Goal: Transaction & Acquisition: Book appointment/travel/reservation

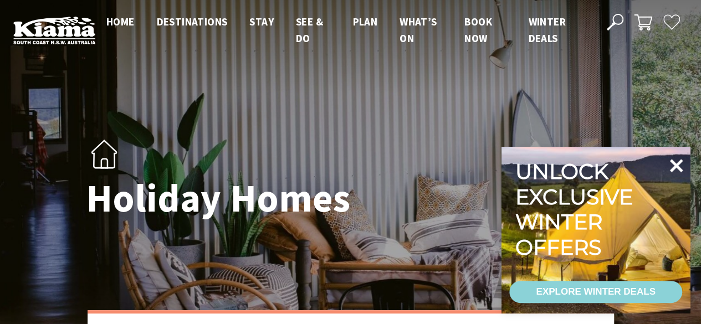
click at [675, 165] on icon at bounding box center [676, 165] width 13 height 13
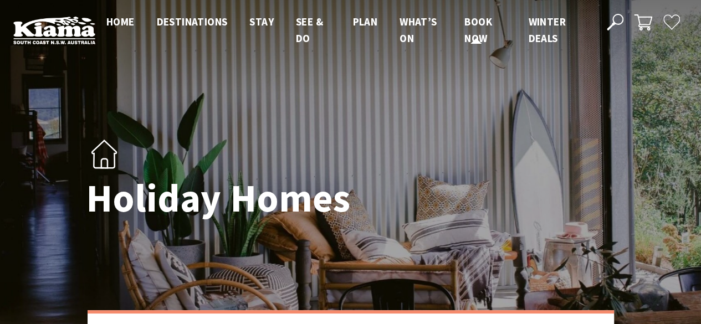
click at [483, 28] on link "Book now" at bounding box center [479, 30] width 28 height 31
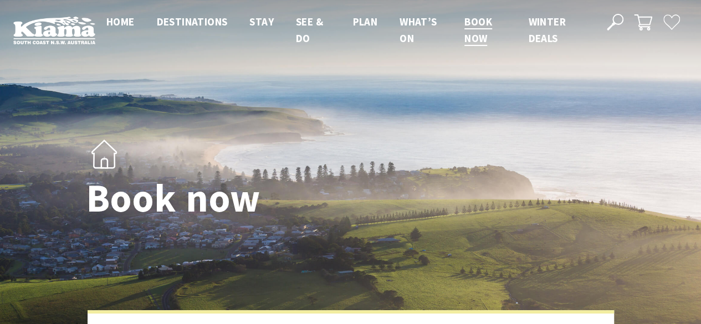
select select "3"
select select "2"
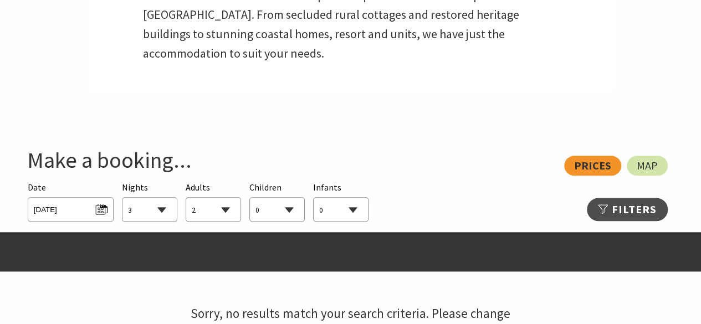
scroll to position [504, 0]
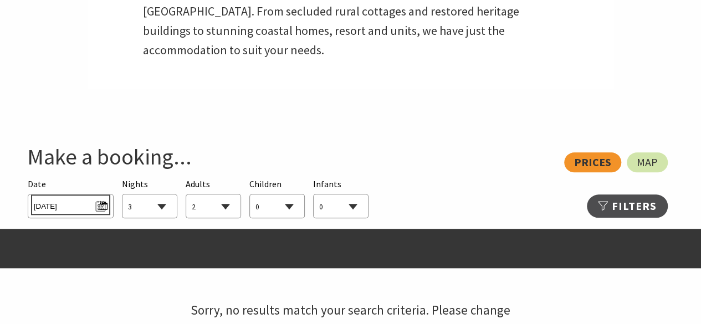
click at [99, 207] on span "[DATE]" at bounding box center [71, 204] width 74 height 15
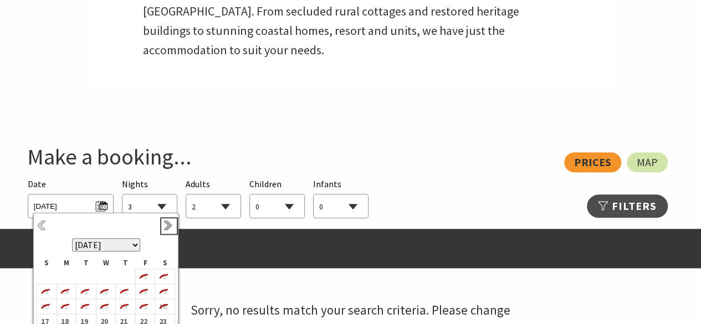
click at [167, 227] on link "Next" at bounding box center [169, 226] width 12 height 12
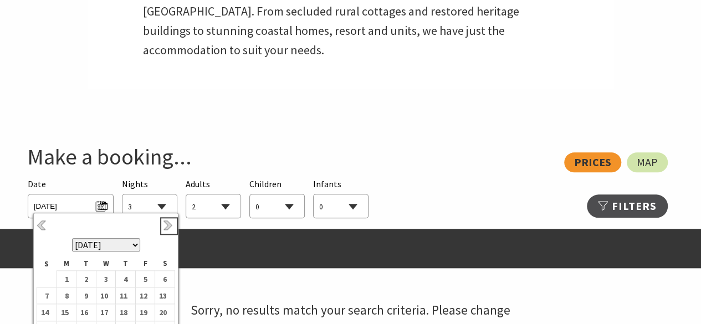
click at [167, 227] on link "Next" at bounding box center [169, 226] width 12 height 12
click at [167, 228] on link "Next" at bounding box center [169, 226] width 12 height 12
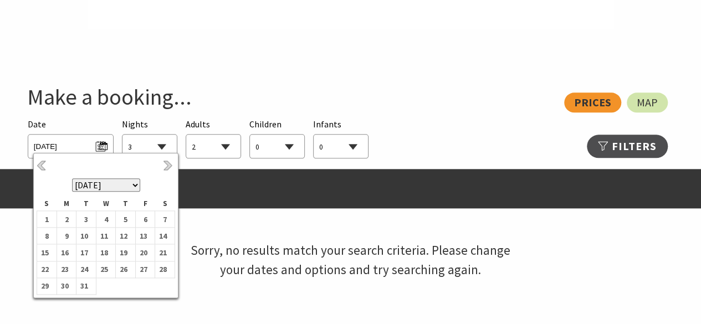
scroll to position [571, 0]
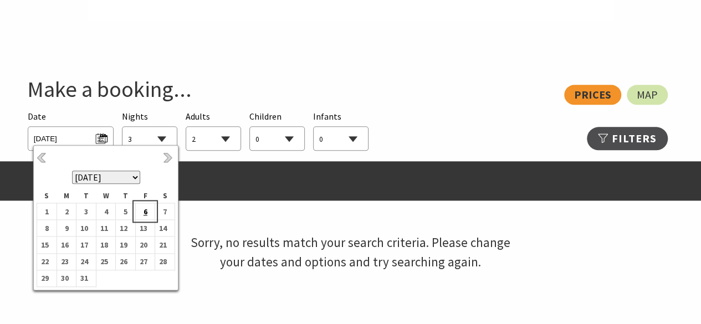
click at [150, 207] on td "6" at bounding box center [145, 211] width 20 height 17
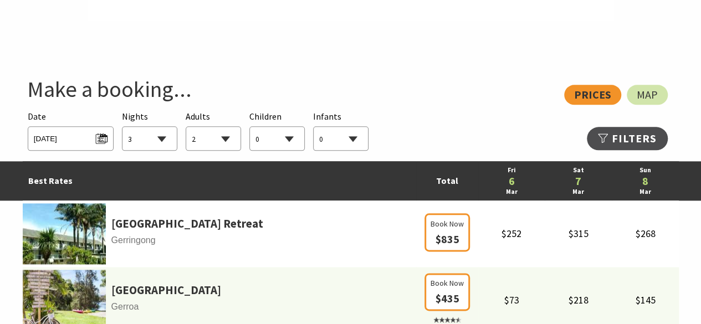
click at [169, 140] on select "1 2 3 4 5 6 7 8 9 10 11 12 13 14 15 16 17 18 19 20 21 22 23 24 25 26 27 28 29 30" at bounding box center [150, 139] width 54 height 24
click at [123, 127] on select "1 2 3 4 5 6 7 8 9 10 11 12 13 14 15 16 17 18 19 20 21 22 23 24 25 26 27 28 29 30" at bounding box center [150, 139] width 54 height 24
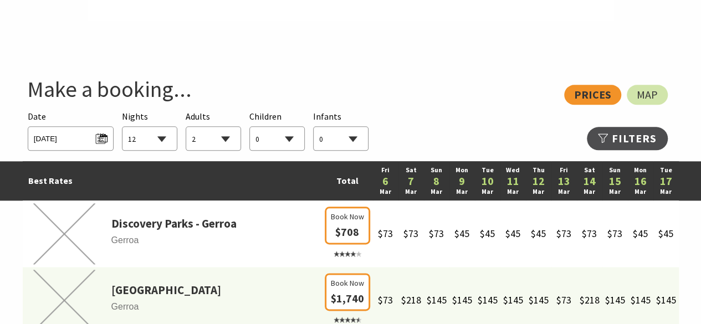
click at [165, 139] on select "1 2 3 4 5 6 7 8 9 10 11 12 13 14 15 16 17 18 19 20 21 22 23 24 25 26 27 28 29 30" at bounding box center [150, 139] width 54 height 24
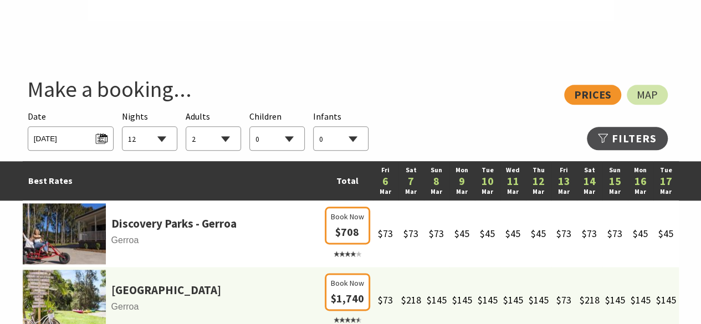
select select "16"
click at [123, 127] on select "1 2 3 4 5 6 7 8 9 10 11 12 13 14 15 16 17 18 19 20 21 22 23 24 25 26 27 28 29 30" at bounding box center [150, 139] width 54 height 24
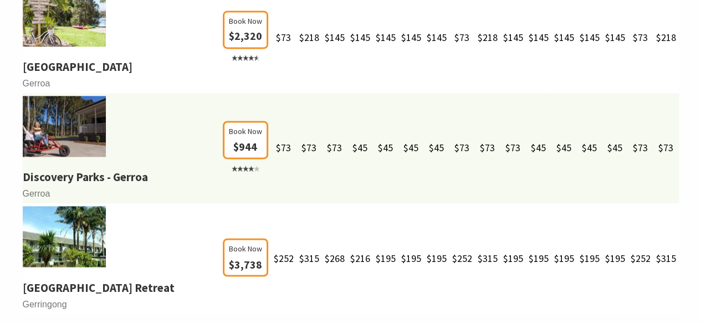
scroll to position [785, 0]
